Goal: Transaction & Acquisition: Purchase product/service

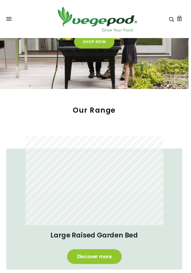
scroll to position [73, 0]
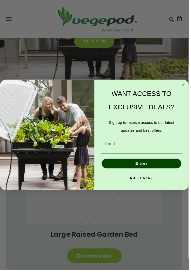
click at [187, 87] on icon "Close dialog" at bounding box center [186, 86] width 2 height 2
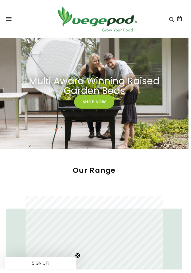
scroll to position [4, 0]
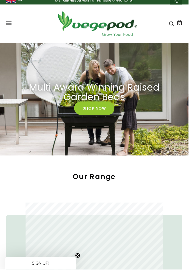
click at [90, 108] on link "Shop Now" at bounding box center [95, 110] width 41 height 14
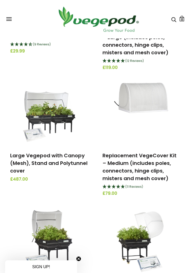
scroll to position [218, 0]
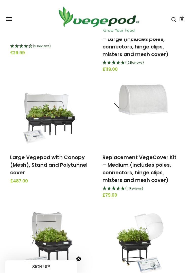
click at [40, 117] on img at bounding box center [49, 116] width 53 height 63
